Goal: Task Accomplishment & Management: Manage account settings

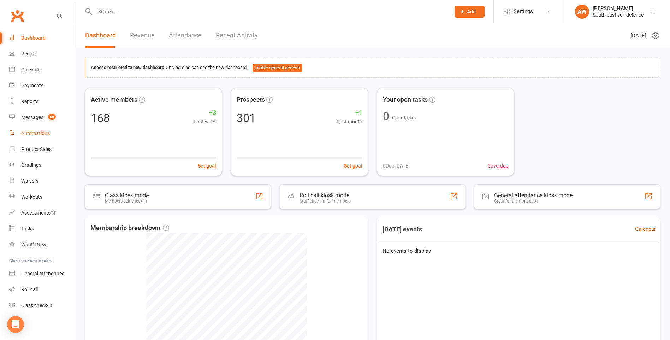
click at [30, 133] on div "Automations" at bounding box center [35, 133] width 29 height 6
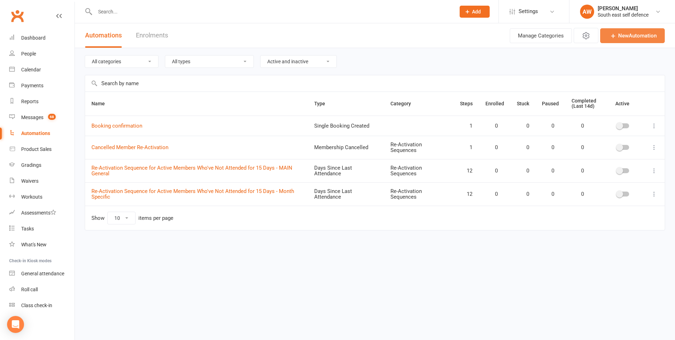
click at [625, 36] on link "New Automation" at bounding box center [632, 35] width 65 height 15
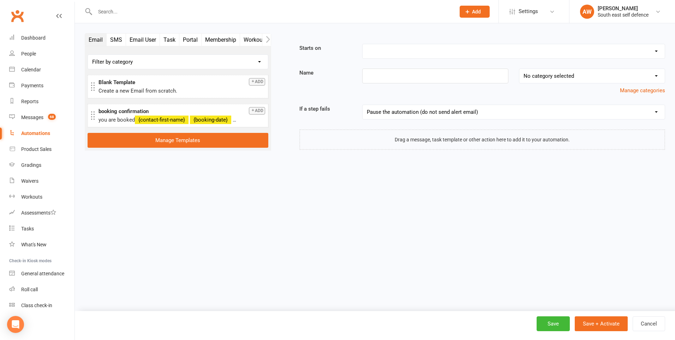
click at [414, 55] on select "Booking Cancelled Booking Due Booking Late-Cancelled Booking Marked Absent Book…" at bounding box center [513, 51] width 302 height 14
select select "18"
click at [362, 44] on select "Booking Cancelled Booking Due Booking Late-Cancelled Booking Marked Absent Book…" at bounding box center [513, 51] width 302 height 14
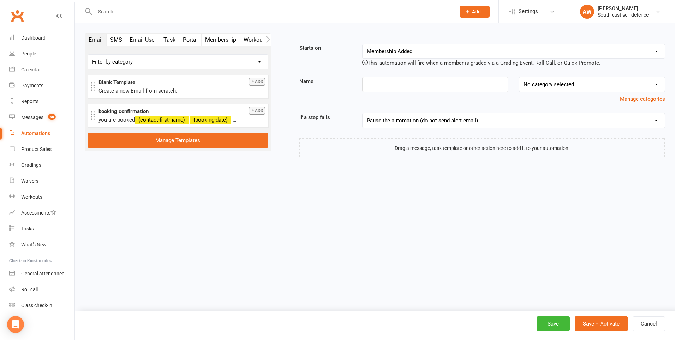
click at [566, 85] on select "No category selected Re-Activation Sequences sequence 1" at bounding box center [591, 84] width 145 height 14
click at [419, 85] on input at bounding box center [435, 84] width 146 height 15
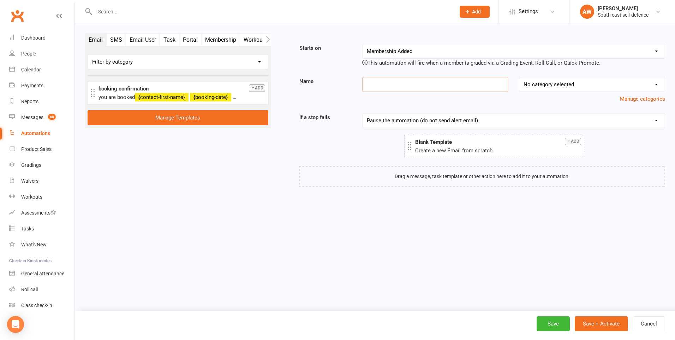
drag, startPoint x: 132, startPoint y: 88, endPoint x: 448, endPoint y: 147, distance: 321.7
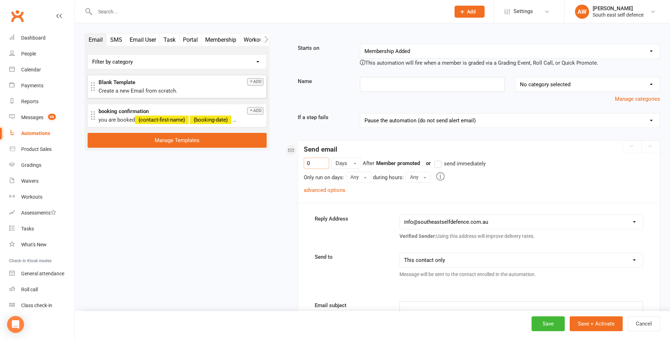
click at [313, 164] on input "0" at bounding box center [316, 162] width 25 height 11
drag, startPoint x: 313, startPoint y: 164, endPoint x: 304, endPoint y: 164, distance: 9.9
click at [304, 164] on input "0" at bounding box center [316, 162] width 25 height 11
click at [332, 190] on link "advanced options" at bounding box center [325, 190] width 42 height 6
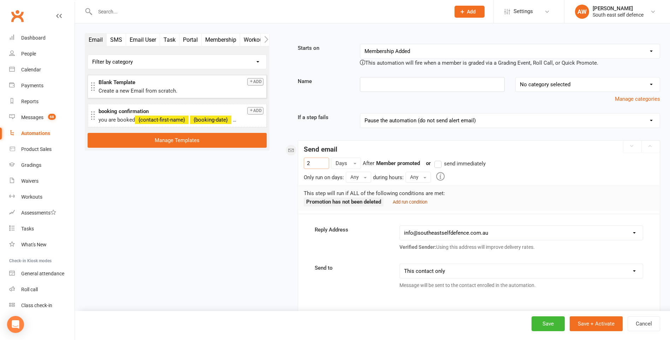
click at [412, 203] on small "Add run condition" at bounding box center [409, 201] width 35 height 5
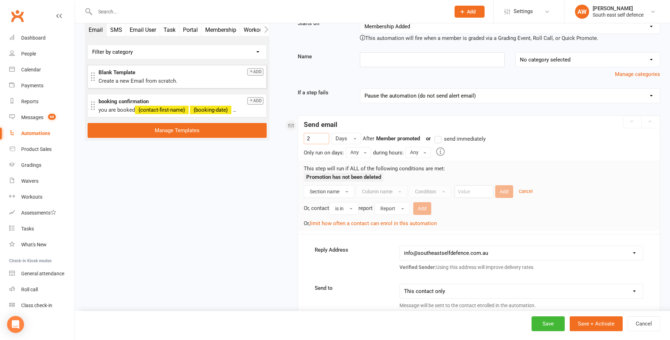
scroll to position [35, 0]
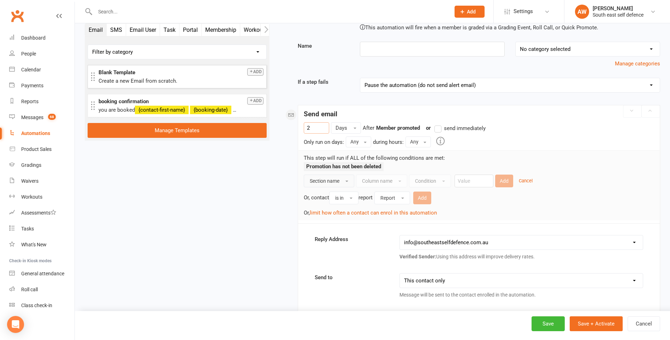
type input "2"
click at [346, 181] on span "button" at bounding box center [346, 180] width 3 height 1
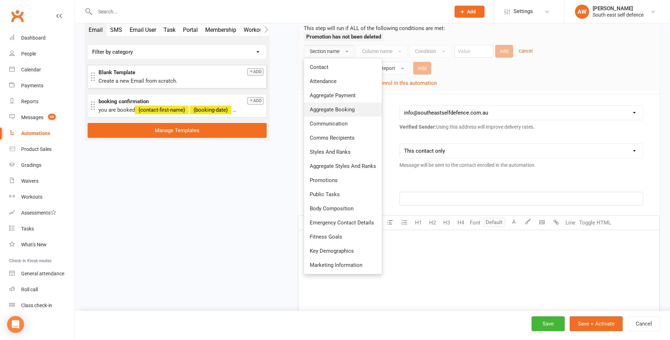
scroll to position [176, 0]
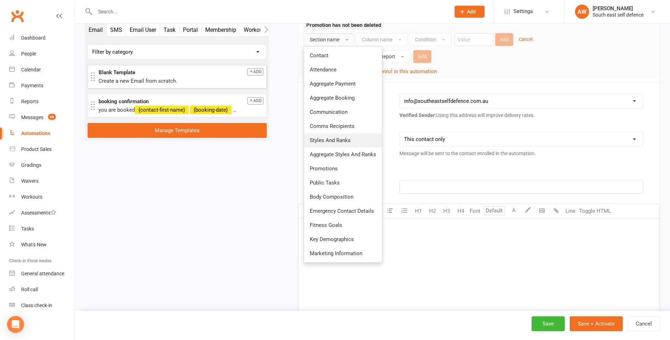
click at [329, 142] on span "Styles And Ranks" at bounding box center [330, 140] width 41 height 6
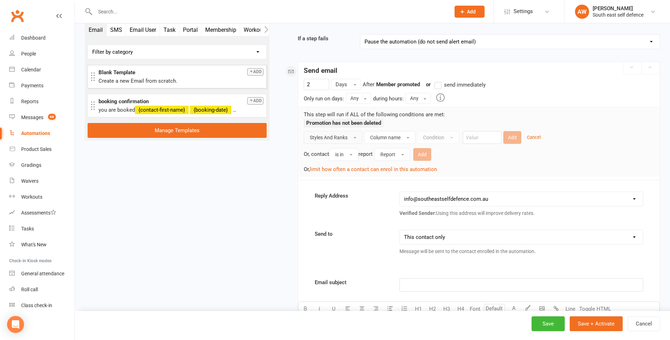
scroll to position [71, 0]
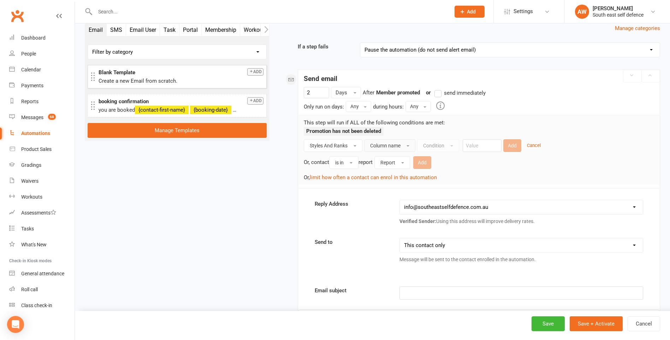
click at [402, 145] on button "Column name" at bounding box center [389, 145] width 51 height 13
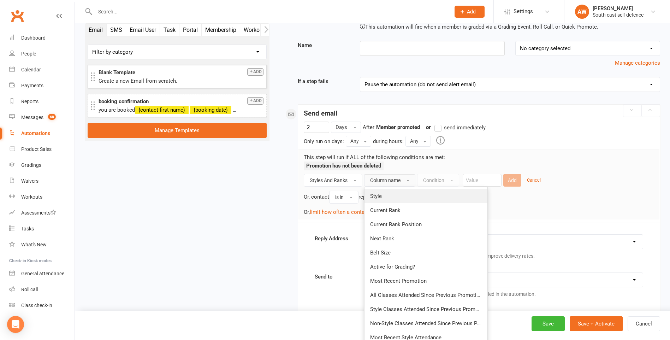
scroll to position [35, 0]
click at [392, 212] on span "Current Rank" at bounding box center [385, 211] width 30 height 6
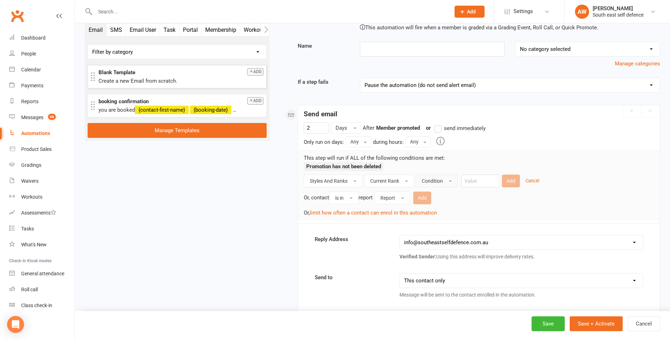
click at [450, 180] on span "button" at bounding box center [450, 180] width 3 height 1
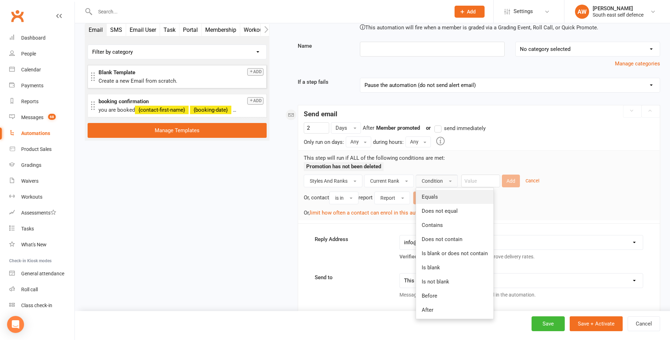
click at [442, 192] on link "Equals" at bounding box center [454, 197] width 77 height 14
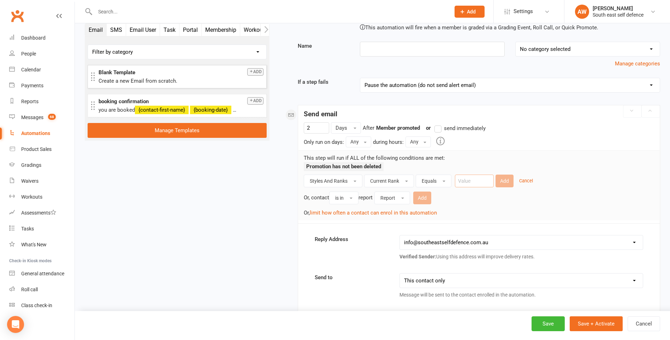
click at [488, 180] on input "text" at bounding box center [474, 180] width 39 height 13
click at [522, 200] on div "Or, contact is in report Report Add" at bounding box center [479, 197] width 350 height 14
type input "yellow"
click at [503, 181] on button "Add" at bounding box center [504, 180] width 18 height 13
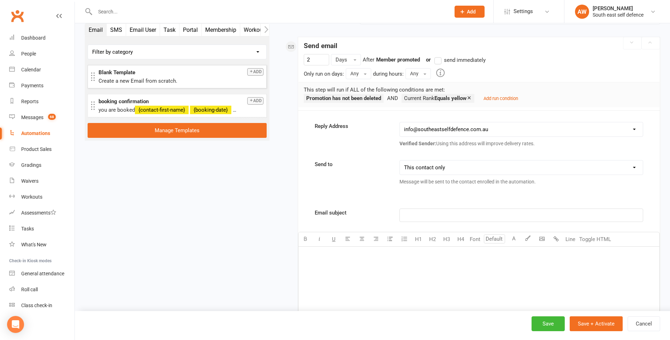
scroll to position [0, 0]
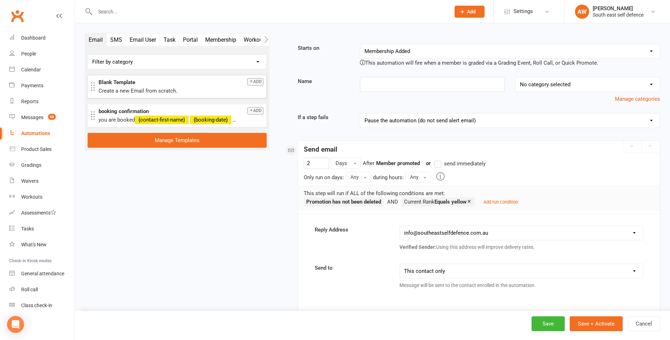
click at [438, 165] on label "send immediately" at bounding box center [459, 163] width 51 height 8
click at [438, 159] on input "send immediately" at bounding box center [436, 159] width 5 height 0
click at [505, 202] on small "Add run condition" at bounding box center [500, 201] width 35 height 5
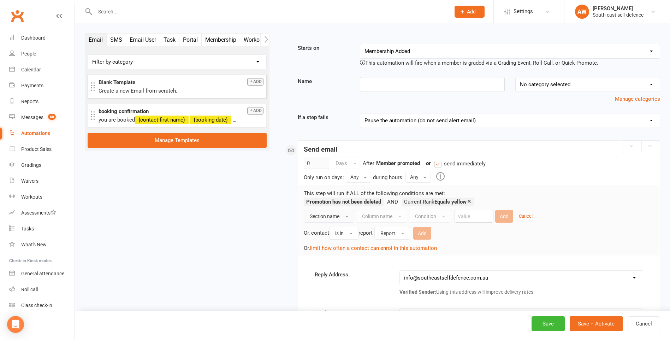
click at [349, 216] on button "Section name" at bounding box center [329, 216] width 50 height 13
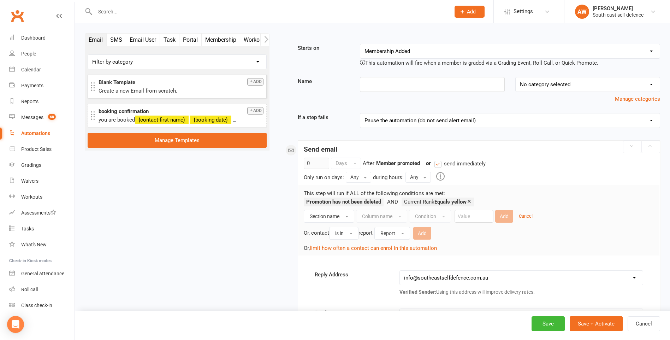
click at [438, 164] on label "send immediately" at bounding box center [459, 163] width 51 height 8
click at [438, 159] on input "send immediately" at bounding box center [436, 159] width 5 height 0
drag, startPoint x: 312, startPoint y: 163, endPoint x: 305, endPoint y: 163, distance: 7.4
click at [305, 163] on input "0" at bounding box center [316, 162] width 25 height 11
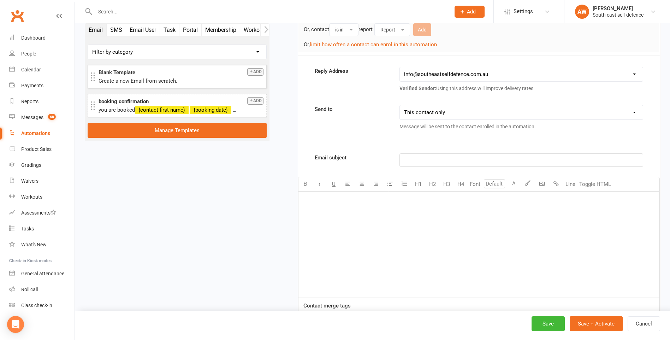
scroll to position [212, 0]
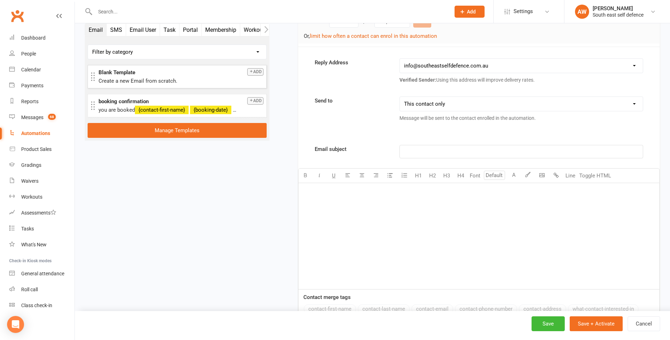
type input "2"
click at [595, 102] on select "This contact only Recipients that accept messages sent from automations Recipie…" at bounding box center [521, 104] width 243 height 14
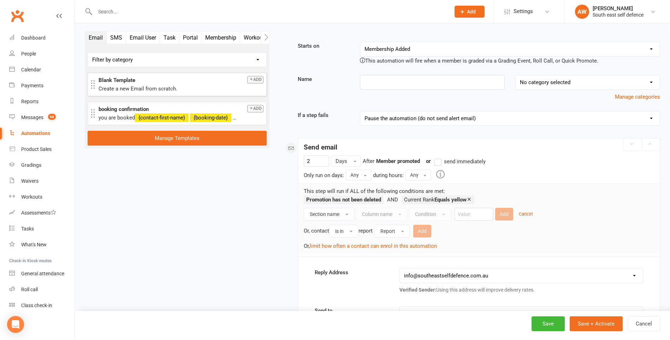
scroll to position [0, 0]
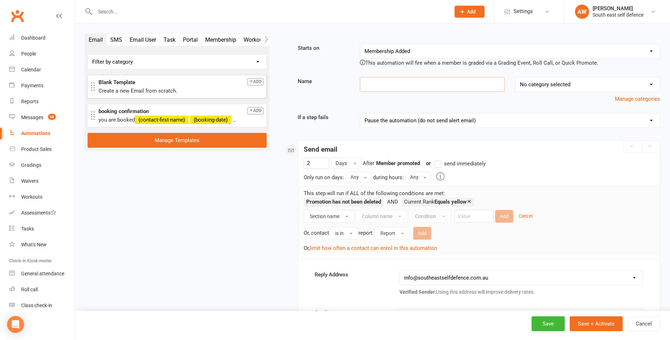
click at [373, 86] on input at bounding box center [432, 84] width 145 height 15
type input "Junior yellow belt promotion"
click at [557, 87] on select "No category selected Re-Activation Sequences sequence 1" at bounding box center [587, 84] width 144 height 14
click at [556, 86] on select "No category selected Re-Activation Sequences sequence 1" at bounding box center [587, 84] width 144 height 14
click at [626, 100] on button "Manage categories" at bounding box center [636, 99] width 45 height 8
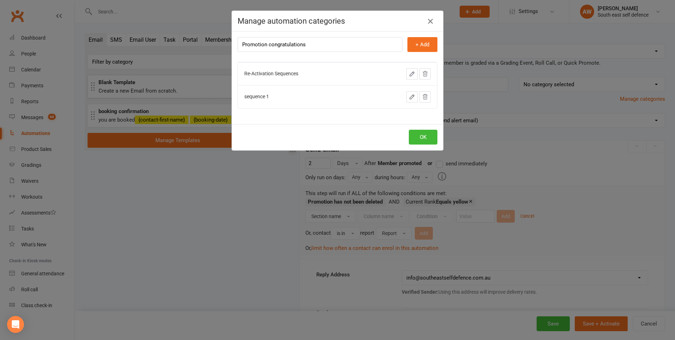
type input "Promotion congratulations"
click at [428, 22] on icon "button" at bounding box center [430, 21] width 8 height 8
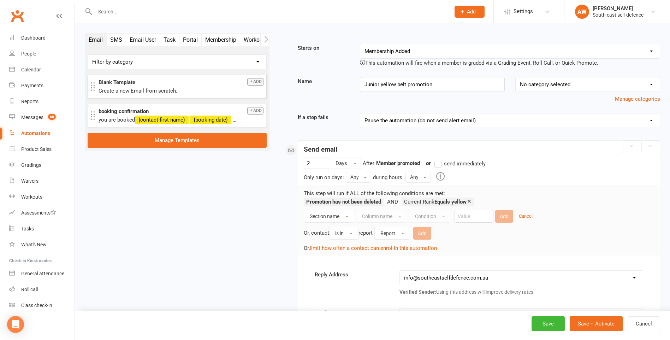
click at [264, 40] on icon "button" at bounding box center [266, 39] width 4 height 7
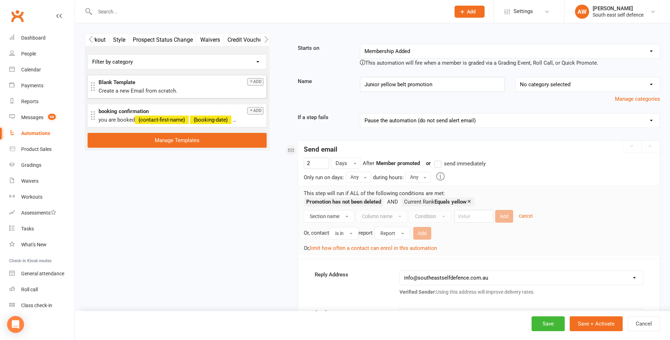
click at [264, 40] on icon "button" at bounding box center [266, 39] width 4 height 7
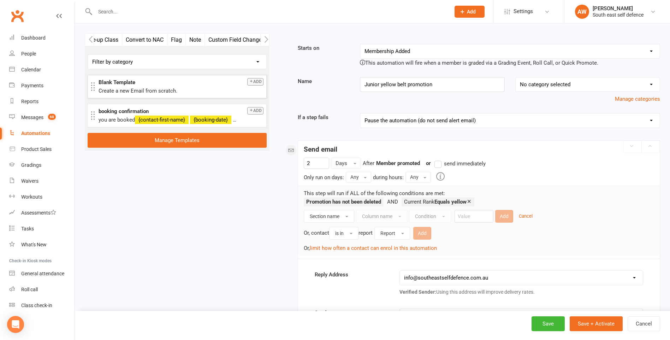
scroll to position [0, 348]
click at [264, 40] on icon "button" at bounding box center [266, 39] width 4 height 7
click at [266, 39] on icon "button" at bounding box center [266, 39] width 4 height 7
click at [91, 38] on icon "button" at bounding box center [91, 39] width 4 height 7
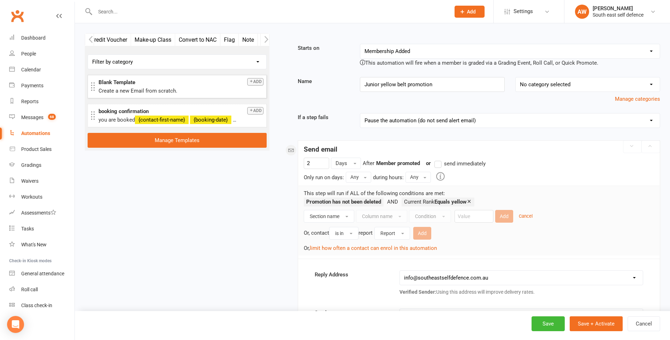
click at [91, 38] on icon "button" at bounding box center [91, 39] width 4 height 7
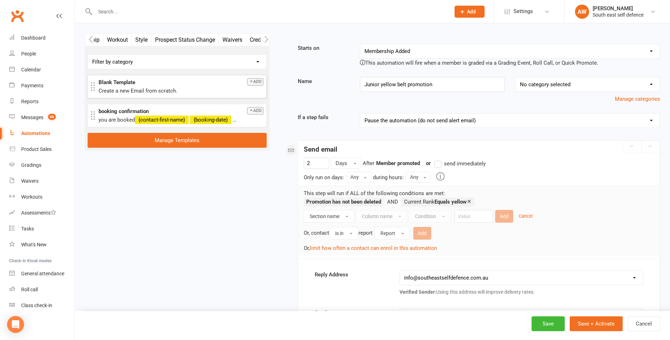
scroll to position [0, 84]
click at [91, 38] on icon "button" at bounding box center [91, 39] width 4 height 7
click at [267, 41] on icon "button" at bounding box center [266, 39] width 4 height 7
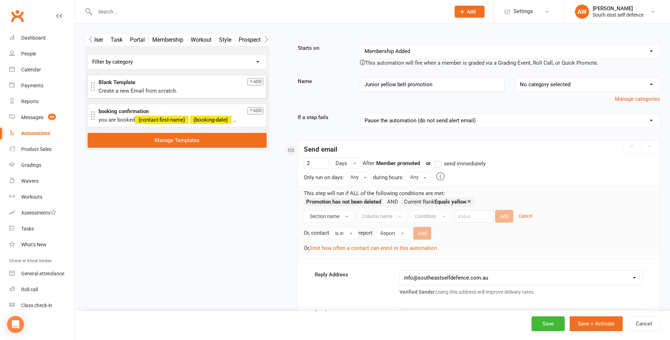
click at [267, 41] on icon "button" at bounding box center [266, 39] width 4 height 7
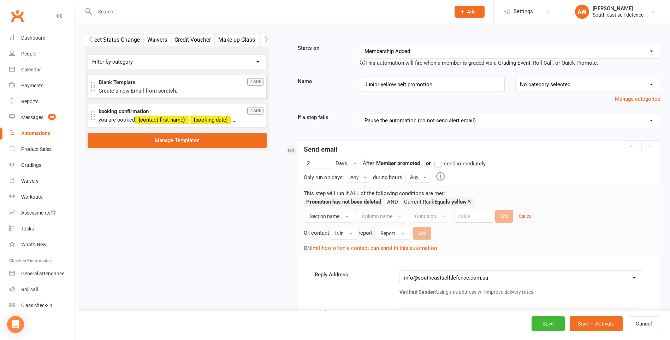
click at [267, 41] on icon "button" at bounding box center [266, 39] width 4 height 7
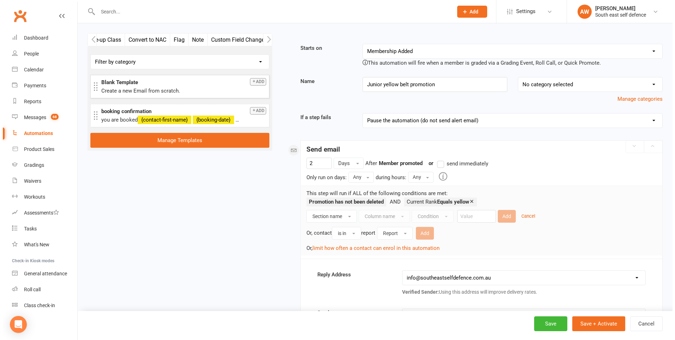
scroll to position [0, 348]
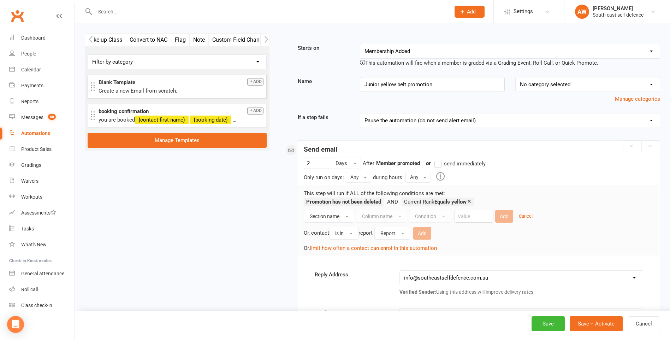
click at [267, 41] on icon "button" at bounding box center [266, 39] width 4 height 7
click at [575, 83] on select "No category selected Re-Activation Sequences sequence 1" at bounding box center [587, 84] width 144 height 14
click at [644, 100] on button "Manage categories" at bounding box center [636, 99] width 45 height 8
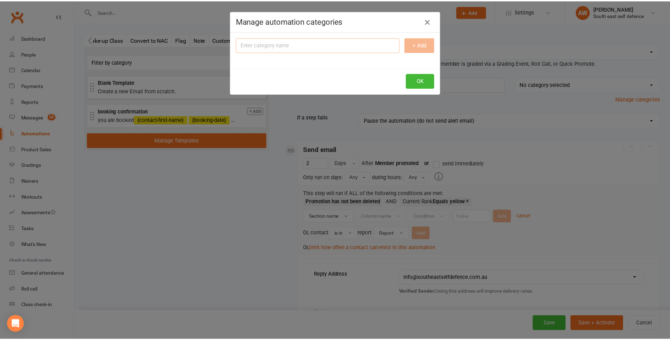
scroll to position [0, 347]
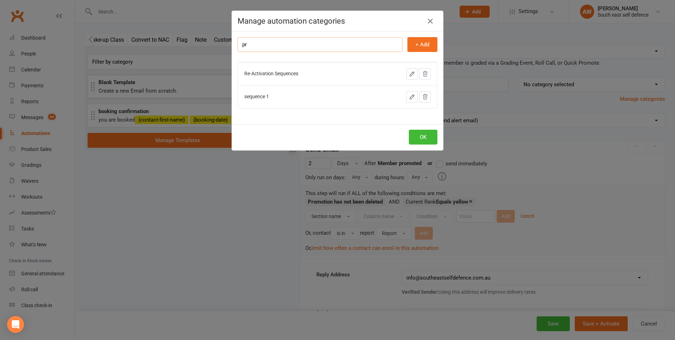
type input "p"
type input "Rank promotion congratulations"
click at [425, 43] on button "+ Add" at bounding box center [422, 44] width 30 height 15
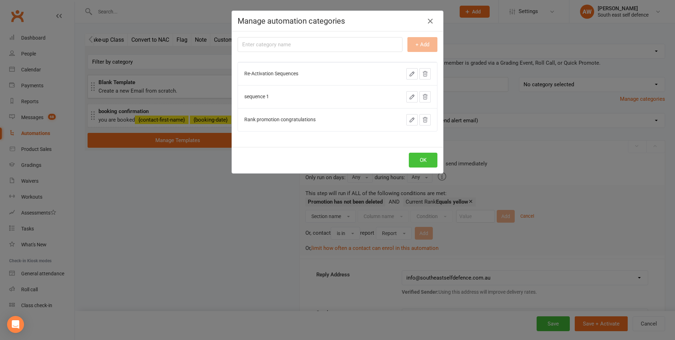
click at [422, 162] on button "OK" at bounding box center [423, 159] width 29 height 15
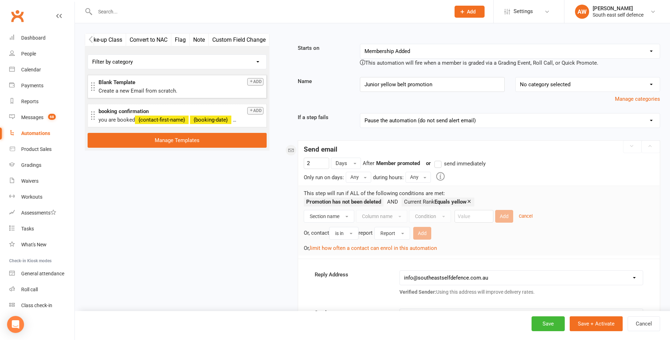
click at [562, 84] on select "No category selected Rank promotion congratulations Re-Activation Sequences seq…" at bounding box center [587, 84] width 144 height 14
select select "0"
click at [515, 77] on select "No category selected Rank promotion congratulations Re-Activation Sequences seq…" at bounding box center [587, 84] width 144 height 14
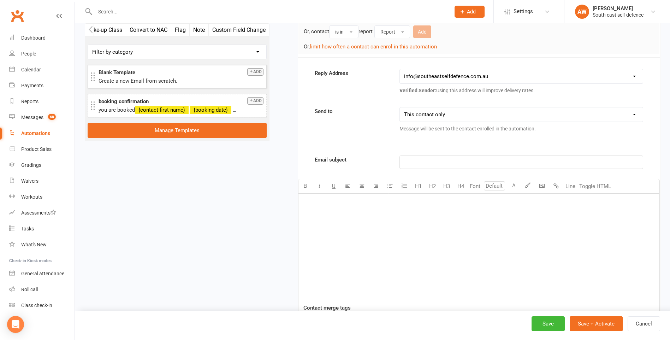
scroll to position [212, 0]
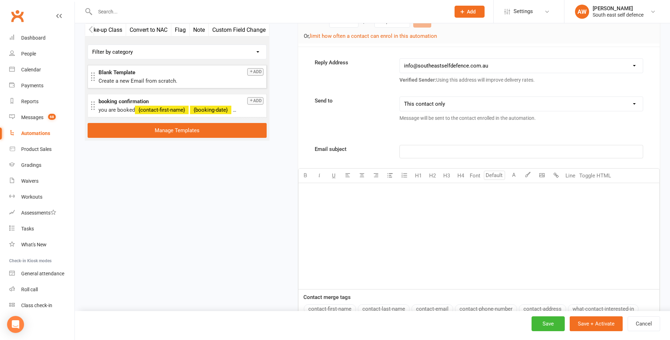
click at [480, 153] on p "﻿" at bounding box center [521, 151] width 234 height 8
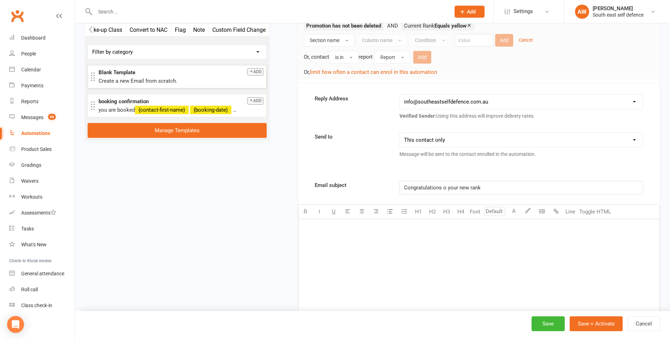
scroll to position [176, 0]
click at [371, 240] on div "﻿" at bounding box center [478, 271] width 361 height 106
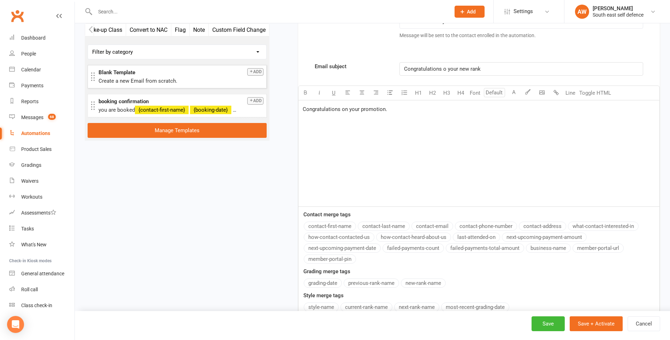
scroll to position [265, 0]
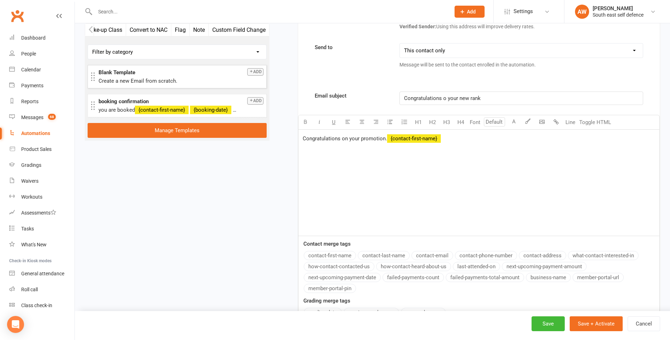
click at [342, 257] on button "contact-first-name" at bounding box center [330, 255] width 52 height 9
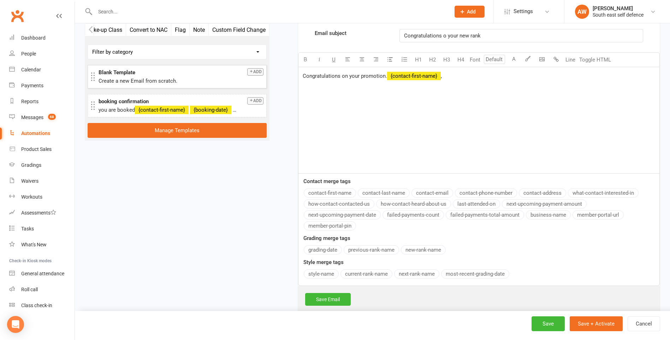
scroll to position [336, 0]
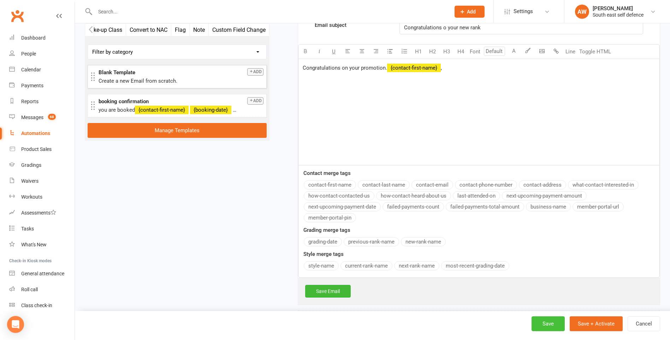
click at [552, 324] on button "Save" at bounding box center [547, 323] width 33 height 15
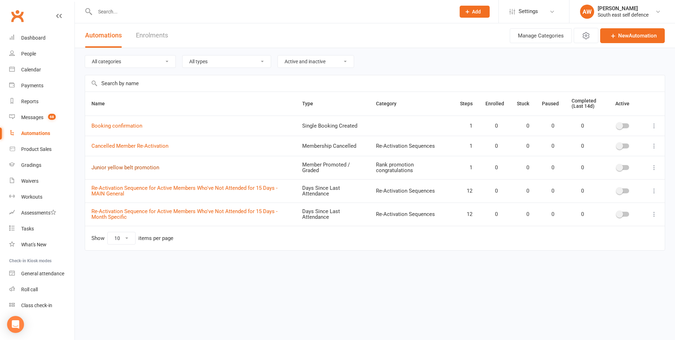
click at [142, 168] on link "Junior yellow belt promotion" at bounding box center [125, 167] width 68 height 6
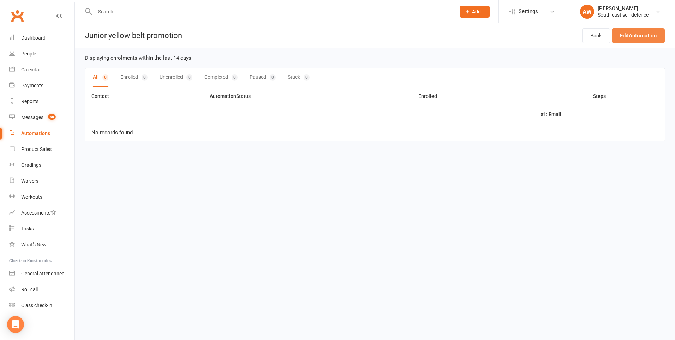
click at [639, 36] on link "Edit Automation" at bounding box center [638, 35] width 53 height 15
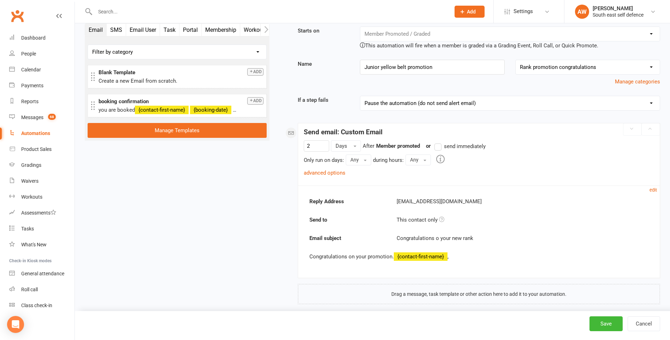
scroll to position [26, 0]
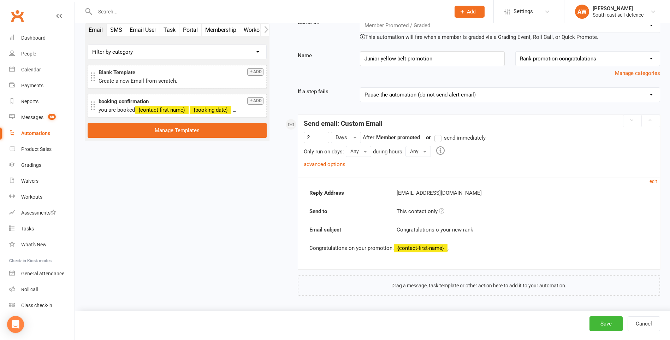
click at [457, 250] on p "Congratulations on your promotion. {contact-first-name} ," at bounding box center [478, 248] width 339 height 8
click at [454, 247] on p "Congratulations on your promotion. {contact-first-name} ," at bounding box center [478, 248] width 339 height 8
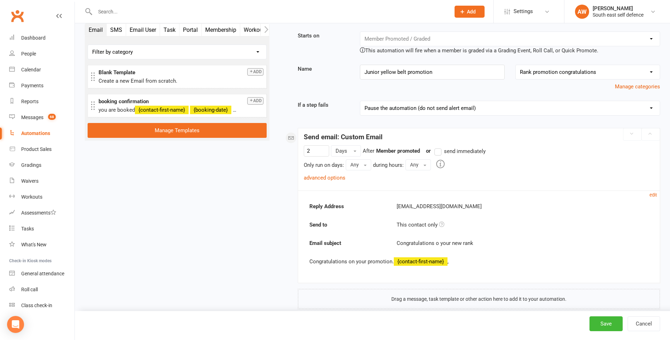
scroll to position [0, 0]
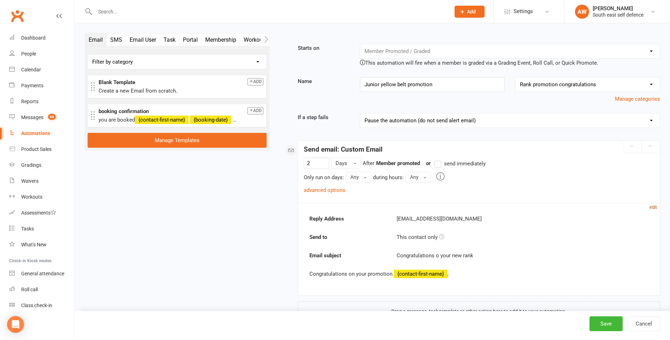
click at [653, 207] on small "edit" at bounding box center [652, 206] width 7 height 5
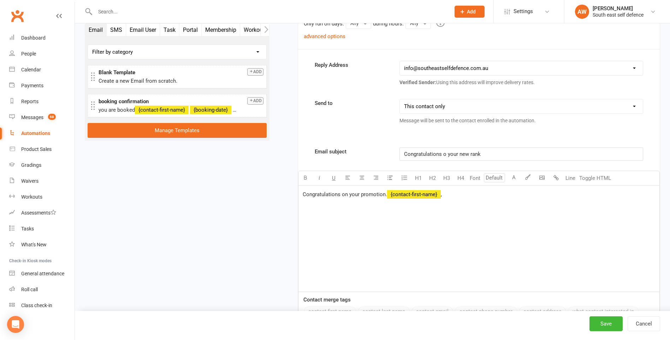
scroll to position [141, 0]
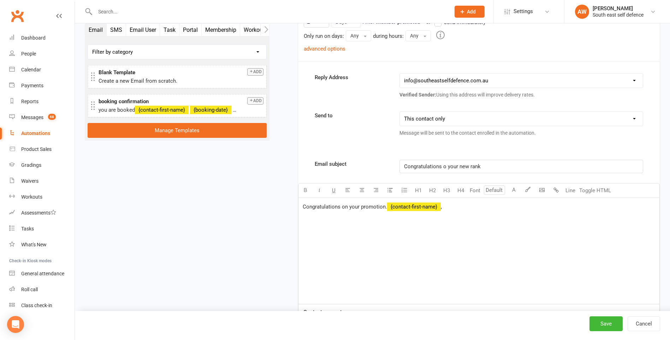
click at [475, 215] on div "Congratulations on your promotion. ﻿ {contact-first-name} ," at bounding box center [478, 251] width 361 height 106
drag, startPoint x: 332, startPoint y: 229, endPoint x: 377, endPoint y: 229, distance: 45.2
click at [377, 229] on span "Here is your Yellow belt syllabus" at bounding box center [340, 229] width 77 height 6
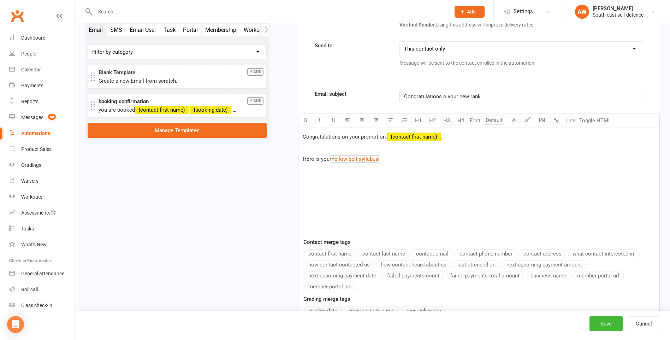
scroll to position [212, 0]
click at [381, 196] on div "Congratulations on your promotion. ﻿ {contact-first-name} , ﻿ Here is your $ Ye…" at bounding box center [478, 180] width 361 height 106
click at [384, 158] on p "Here is your $ Yellow belt syllabus $ ﻿" at bounding box center [478, 158] width 352 height 8
click at [361, 158] on span "Yellow belt syllabus" at bounding box center [354, 158] width 47 height 6
click at [379, 174] on div "Congratulations on your promotion. ﻿ {contact-first-name} , ﻿ Here is your $ Ye…" at bounding box center [478, 180] width 361 height 106
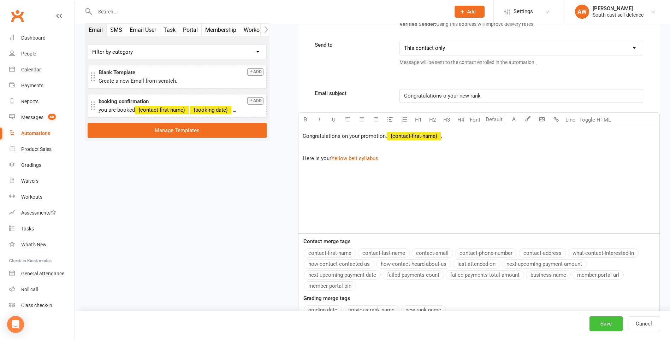
click at [607, 325] on button "Save" at bounding box center [605, 323] width 33 height 15
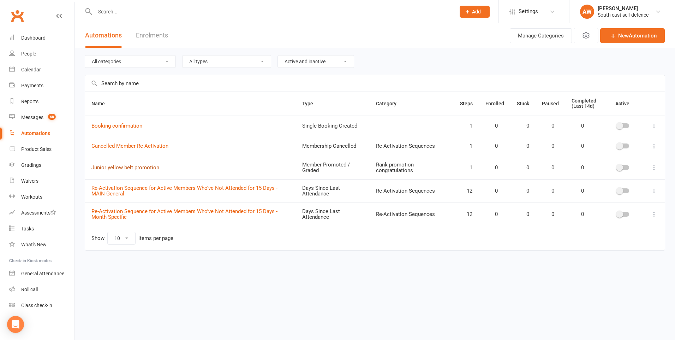
click at [111, 166] on link "Junior yellow belt promotion" at bounding box center [125, 167] width 68 height 6
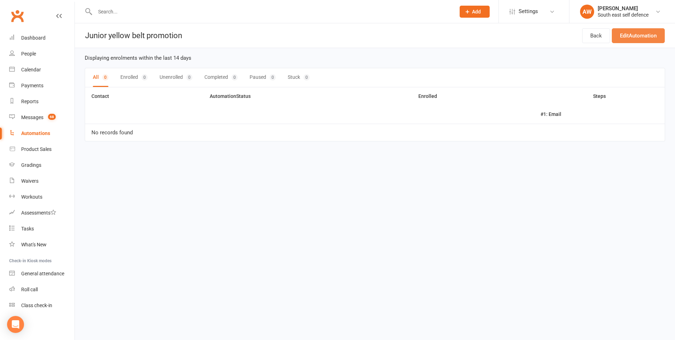
click at [636, 35] on link "Edit Automation" at bounding box center [638, 35] width 53 height 15
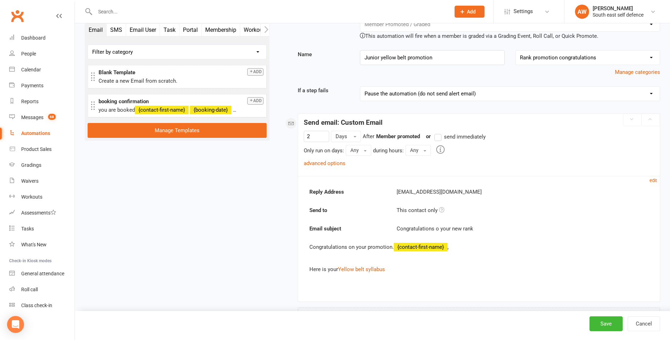
scroll to position [59, 0]
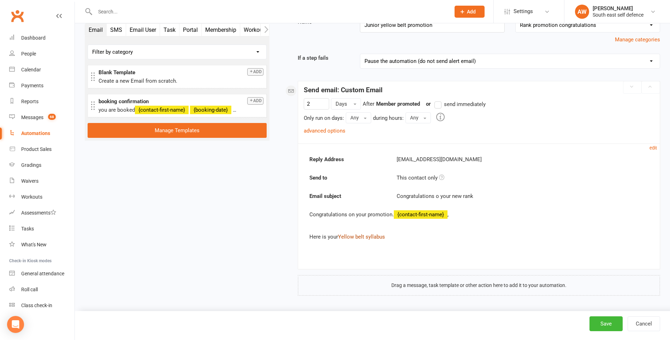
click at [372, 236] on link "Yellow belt syllabus" at bounding box center [361, 236] width 47 height 6
